Goal: Information Seeking & Learning: Check status

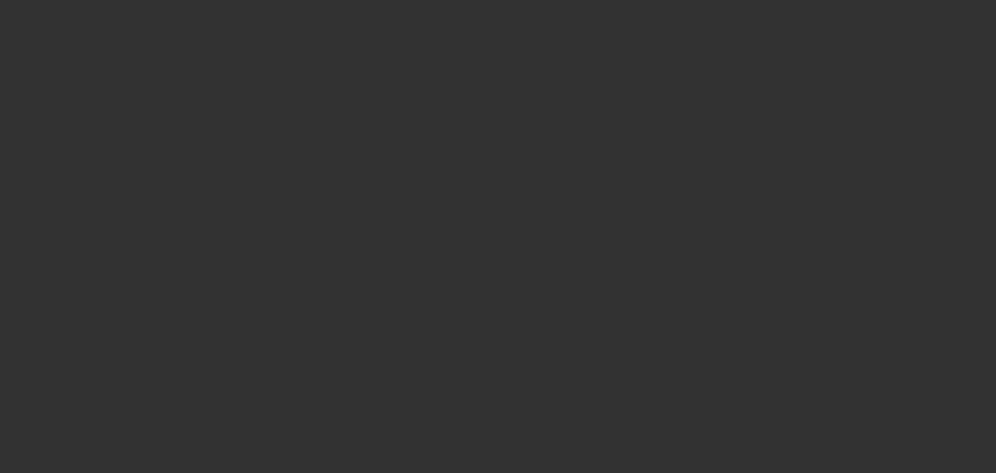
select select "0"
select select "2"
select select "0"
select select "6"
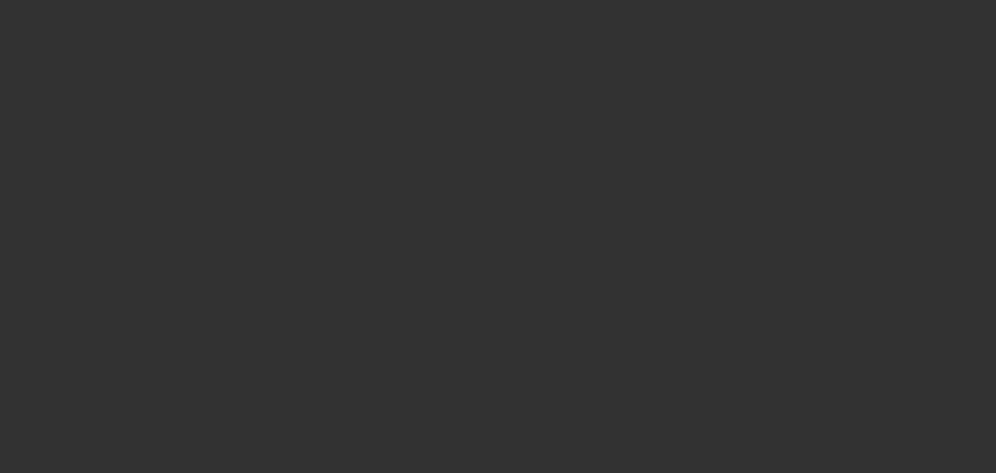
select select "0"
select select "2"
select select "0"
select select "6"
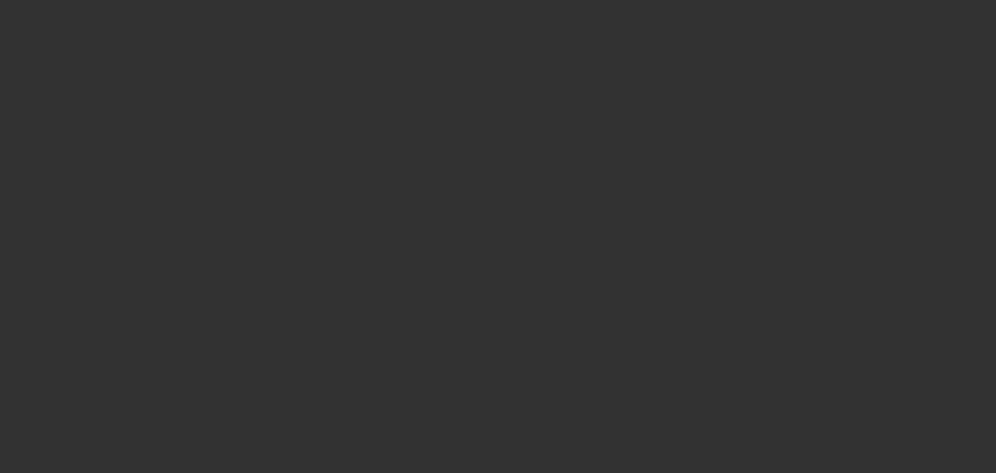
select select "0"
select select "6"
select select "0"
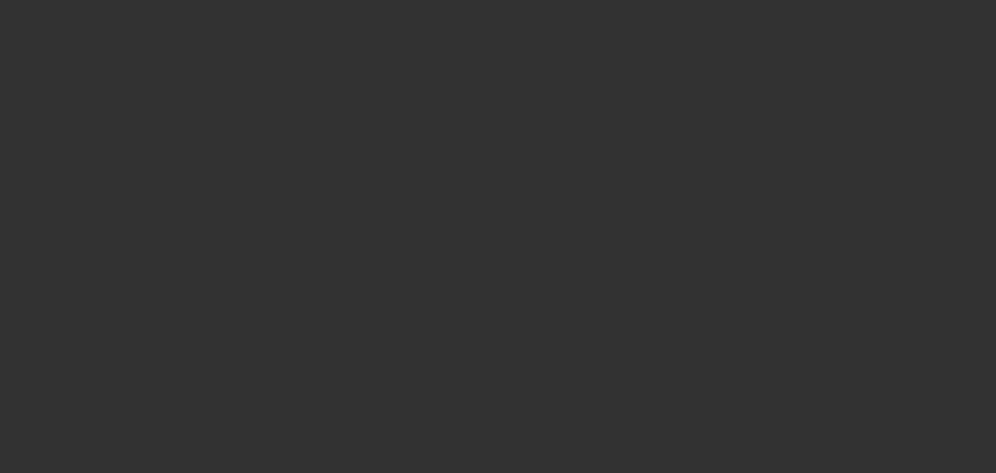
select select "0"
select select "2"
select select "0"
select select "6"
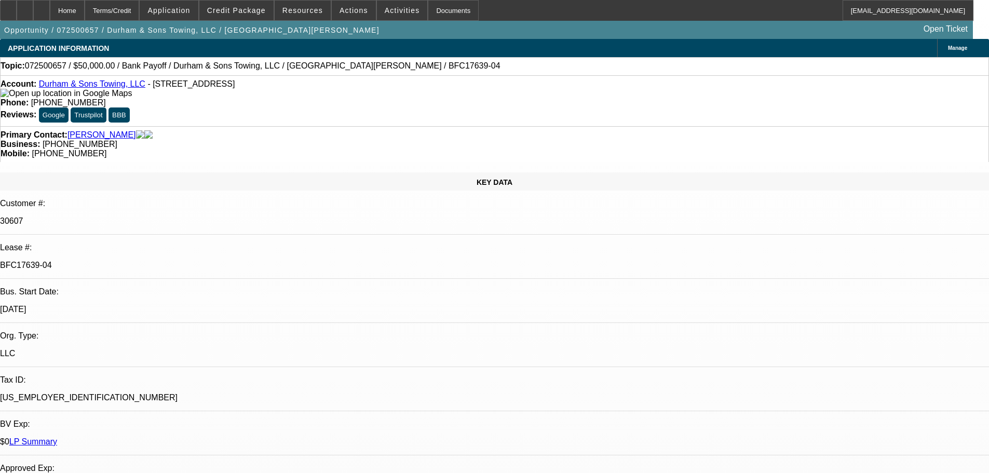
click at [440, 24] on div "Opportunity / 072500657 / Durham & Sons Towing, LLC / [GEOGRAPHIC_DATA][PERSON_…" at bounding box center [486, 30] width 972 height 18
click at [436, 13] on div "Documents" at bounding box center [453, 10] width 51 height 21
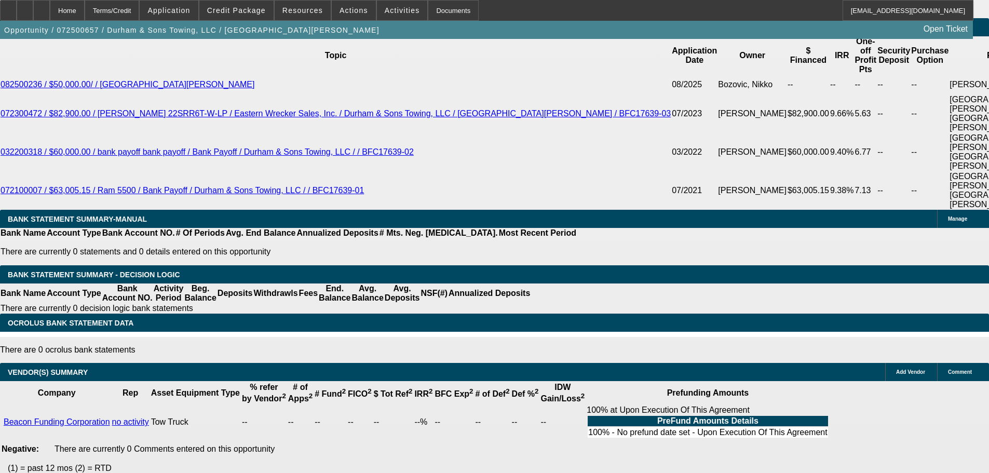
scroll to position [52, 0]
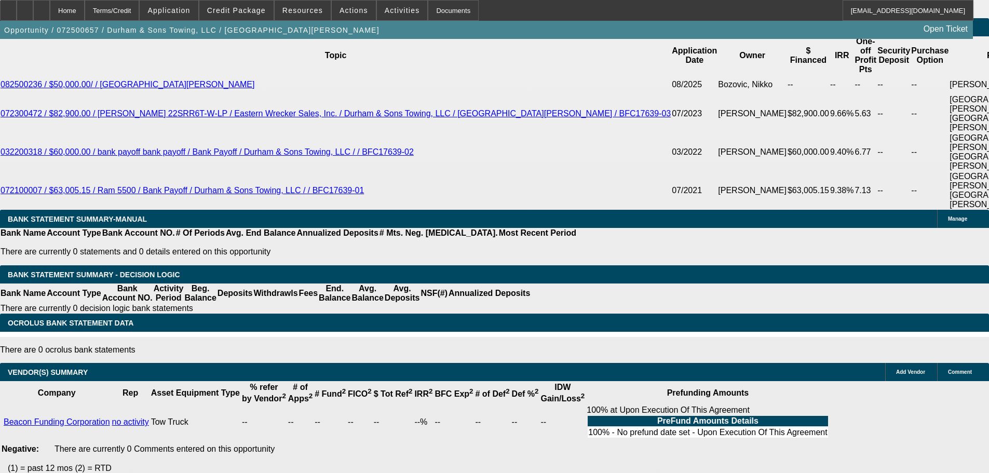
scroll to position [56, 0]
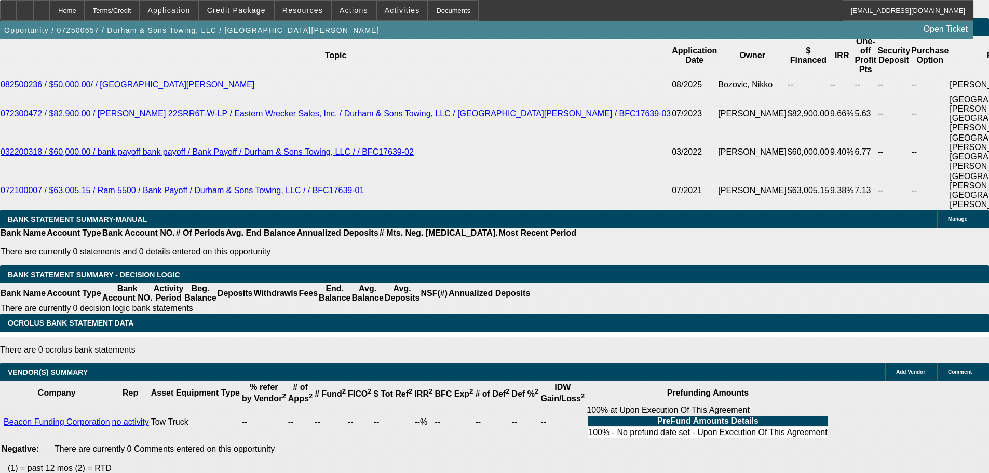
scroll to position [0, 0]
